Goal: Transaction & Acquisition: Purchase product/service

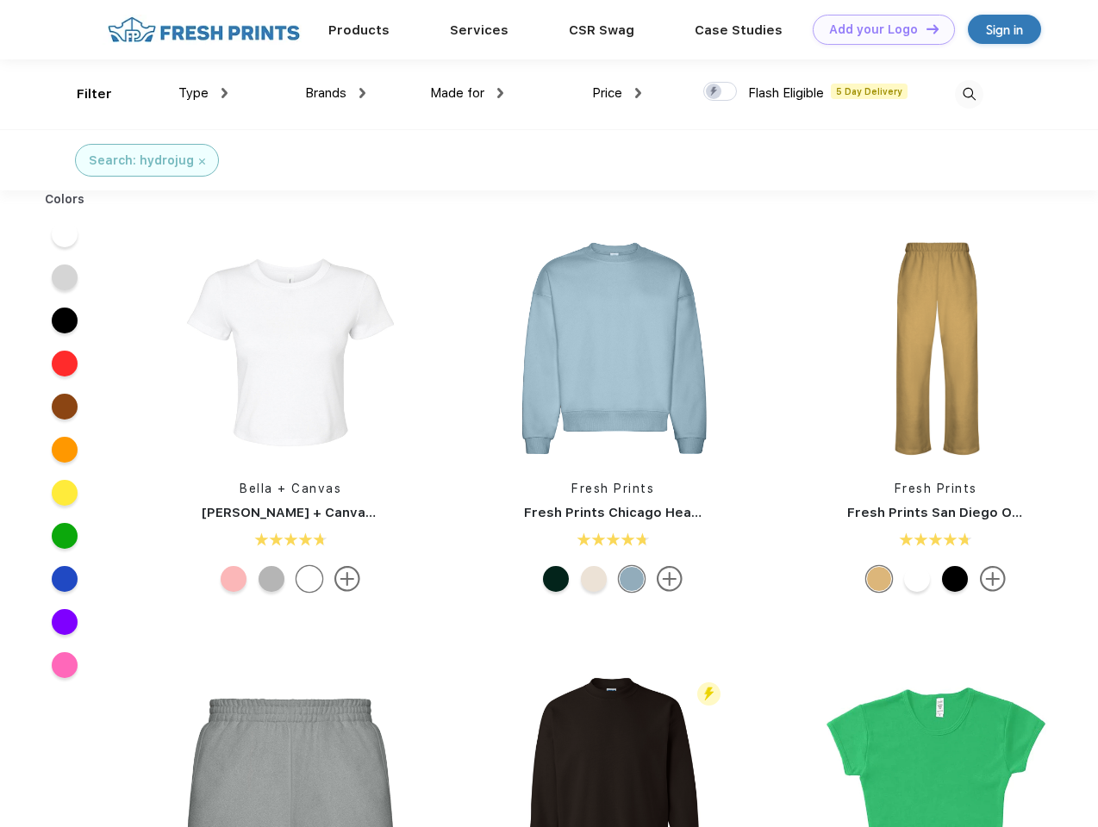
scroll to position [1, 0]
click at [877, 29] on link "Add your Logo Design Tool" at bounding box center [883, 30] width 142 height 30
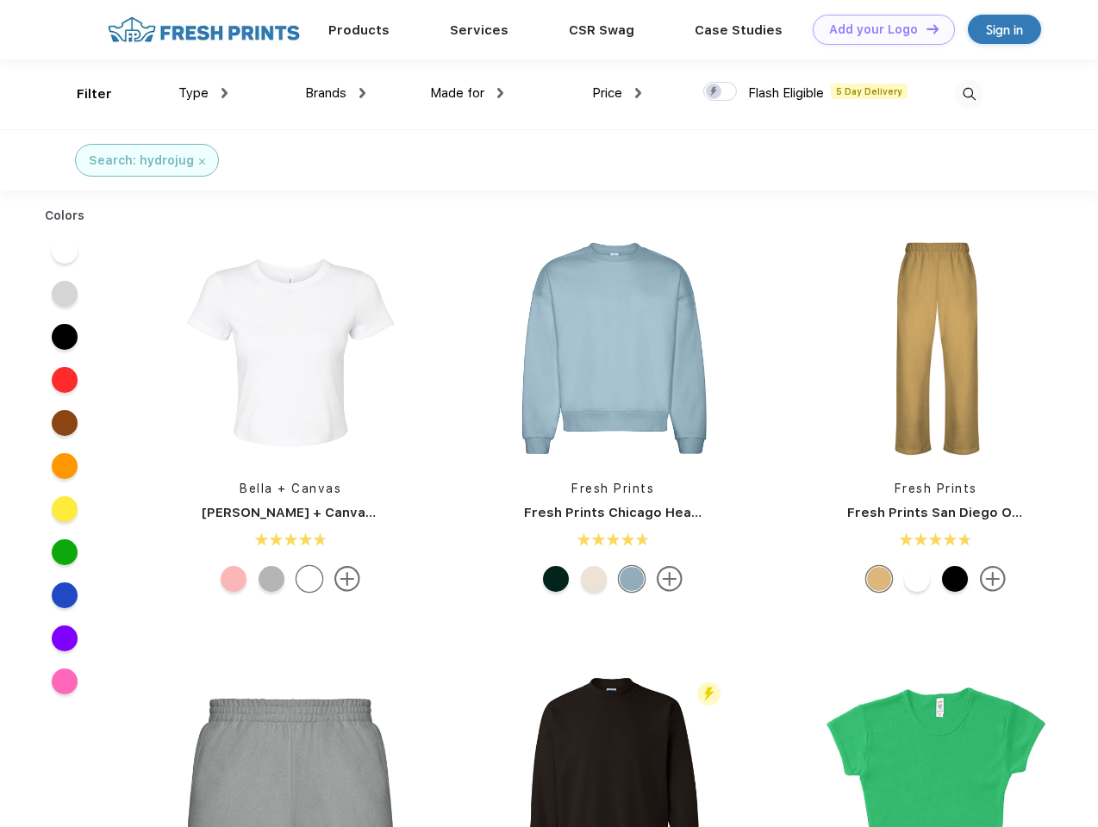
click at [0, 0] on div "Design Tool" at bounding box center [0, 0] width 0 height 0
click at [924, 28] on link "Add your Logo Design Tool" at bounding box center [883, 30] width 142 height 30
click at [83, 94] on div "Filter" at bounding box center [94, 94] width 35 height 20
click at [203, 93] on span "Type" at bounding box center [193, 93] width 30 height 16
click at [335, 93] on span "Brands" at bounding box center [325, 93] width 41 height 16
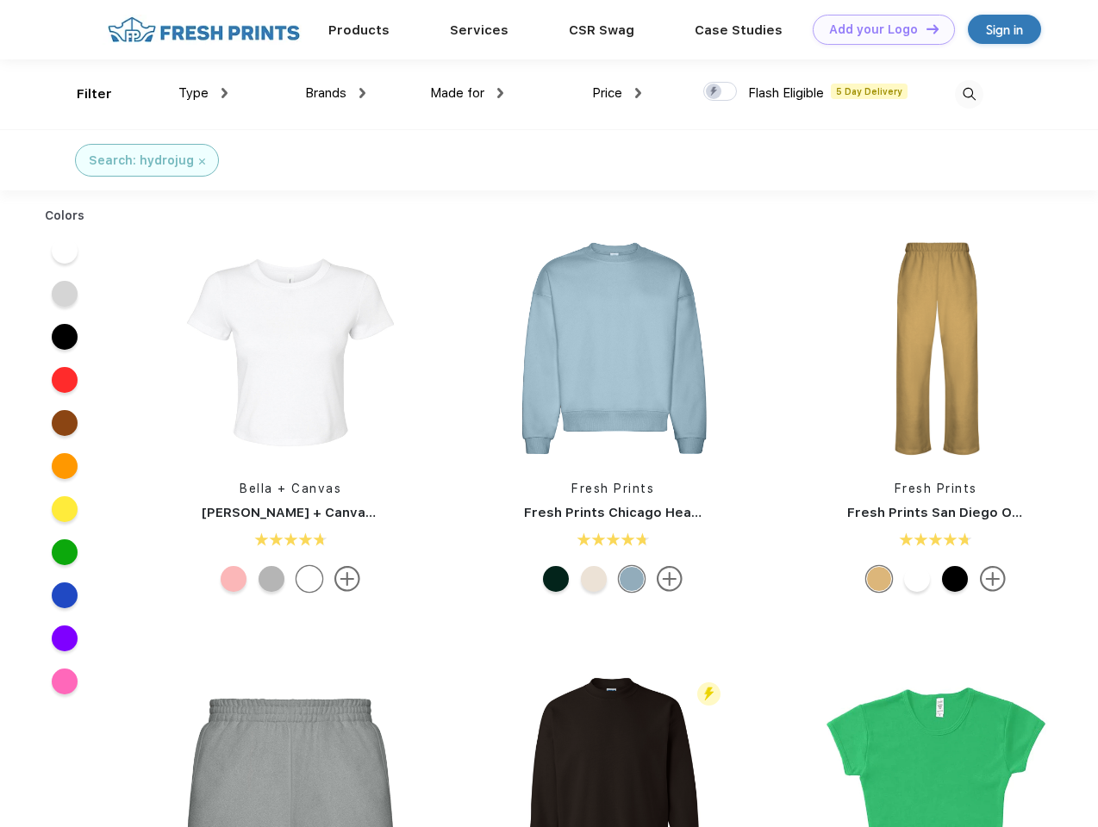
click at [467, 93] on span "Made for" at bounding box center [457, 93] width 54 height 16
click at [617, 93] on span "Price" at bounding box center [607, 93] width 30 height 16
click at [720, 92] on div at bounding box center [720, 91] width 34 height 19
click at [714, 92] on input "checkbox" at bounding box center [708, 86] width 11 height 11
click at [968, 94] on img at bounding box center [969, 94] width 28 height 28
